Goal: Find specific page/section: Find specific page/section

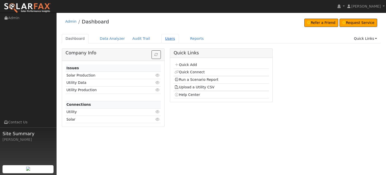
click at [163, 39] on link "Users" at bounding box center [171, 38] width 18 height 9
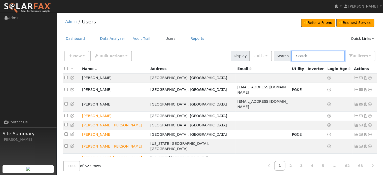
click at [312, 57] on input "text" at bounding box center [317, 56] width 53 height 10
paste input "Chris Cheah"
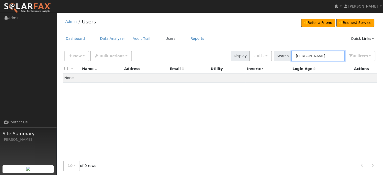
type input "Chris Cheah"
